Goal: Entertainment & Leisure: Consume media (video, audio)

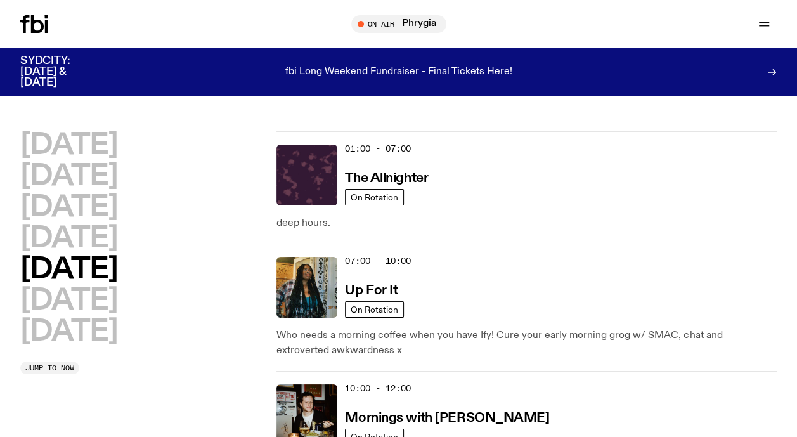
click at [436, 417] on h3 "Mornings with [PERSON_NAME]" at bounding box center [447, 418] width 204 height 13
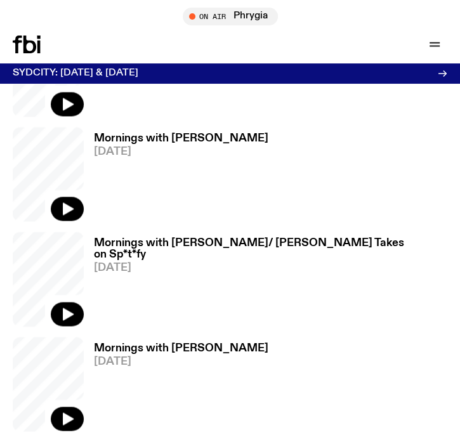
scroll to position [589, 0]
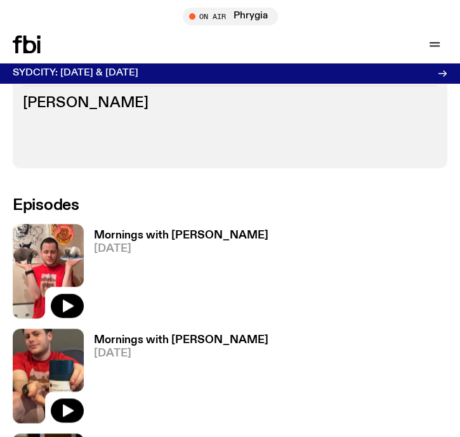
click at [70, 298] on icon "button" at bounding box center [67, 305] width 15 height 15
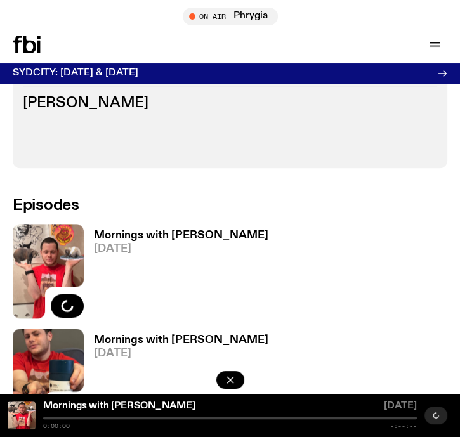
click at [135, 230] on h3 "Mornings with [PERSON_NAME]" at bounding box center [181, 235] width 174 height 11
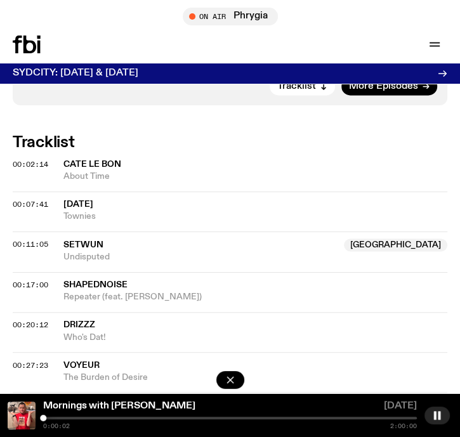
scroll to position [825, 0]
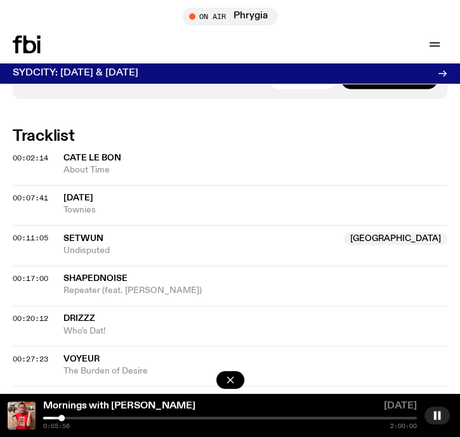
click at [442, 417] on button "button" at bounding box center [436, 416] width 25 height 18
click at [444, 410] on button "button" at bounding box center [436, 416] width 25 height 18
click at [434, 414] on rect "button" at bounding box center [435, 415] width 3 height 8
drag, startPoint x: 446, startPoint y: 414, endPoint x: 443, endPoint y: 349, distance: 64.1
click at [445, 414] on button "button" at bounding box center [436, 416] width 25 height 18
